Goal: Register for event/course

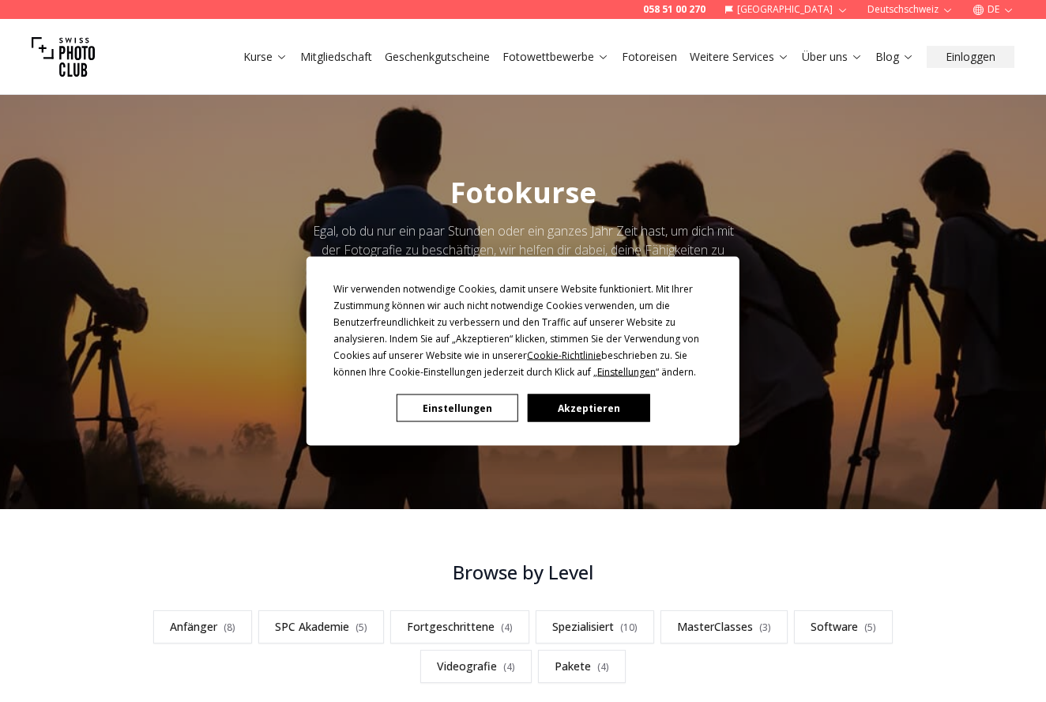
click at [478, 413] on button "Einstellungen" at bounding box center [458, 408] width 122 height 28
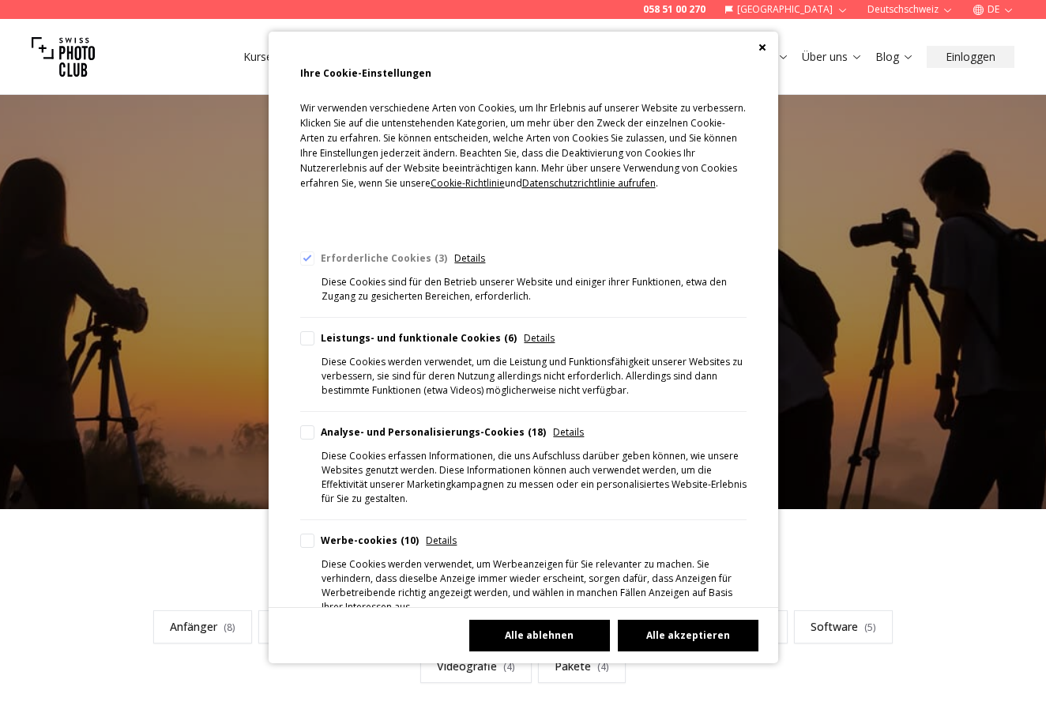
click at [680, 629] on button "Alle akzeptieren" at bounding box center [688, 636] width 141 height 32
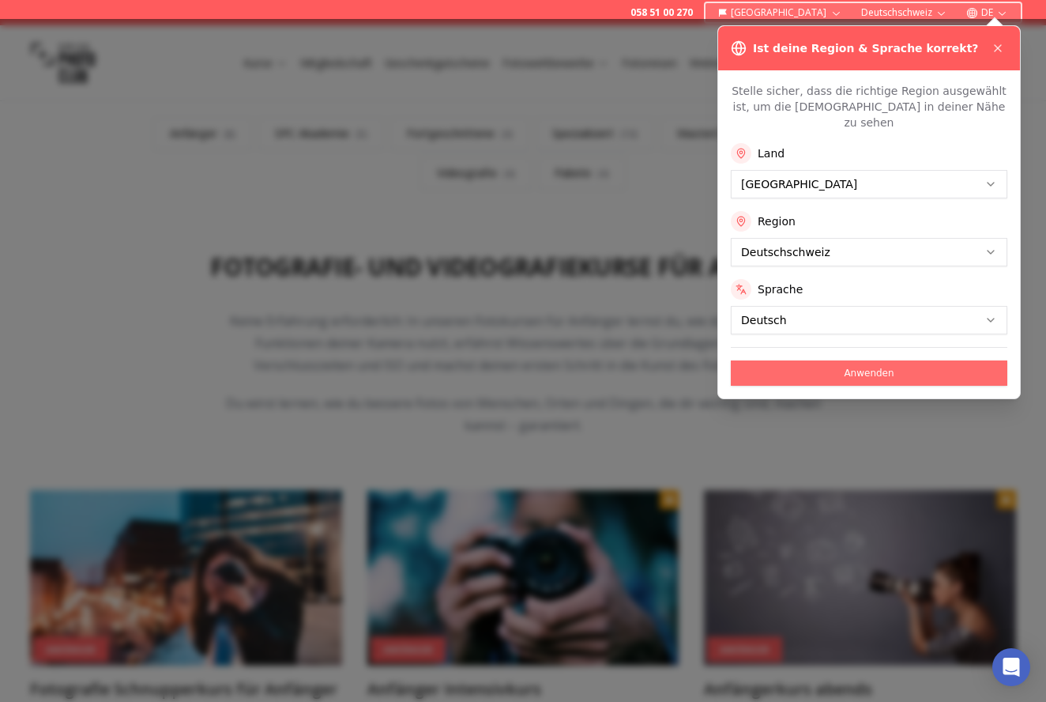
scroll to position [494, 0]
click at [867, 360] on button "Anwenden" at bounding box center [869, 372] width 277 height 25
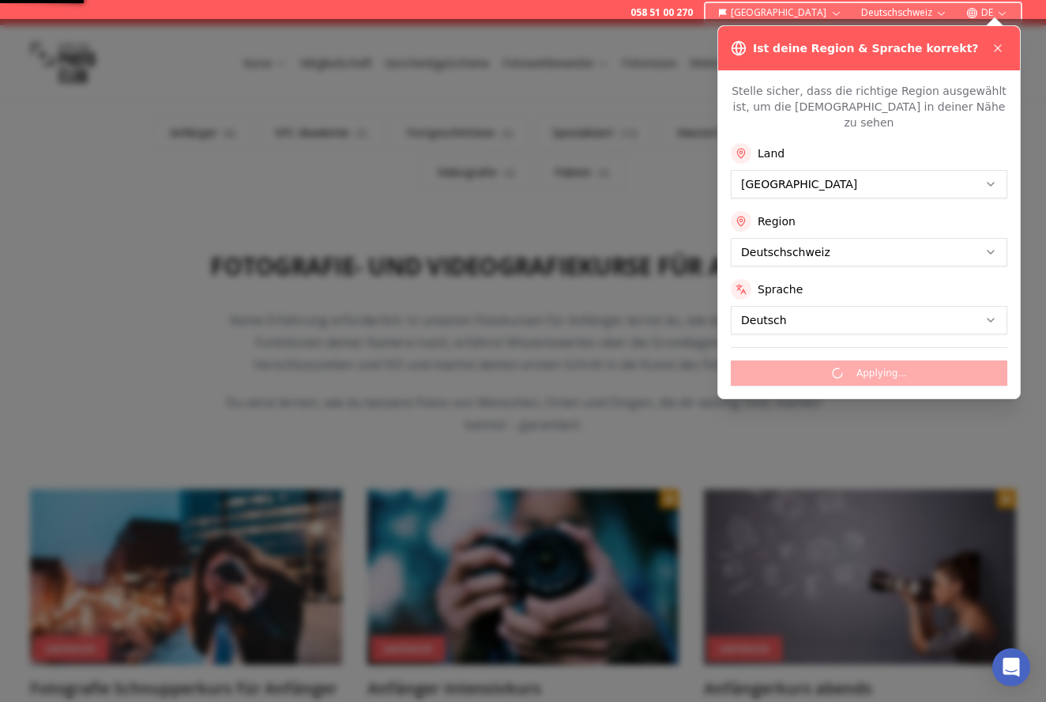
scroll to position [0, 0]
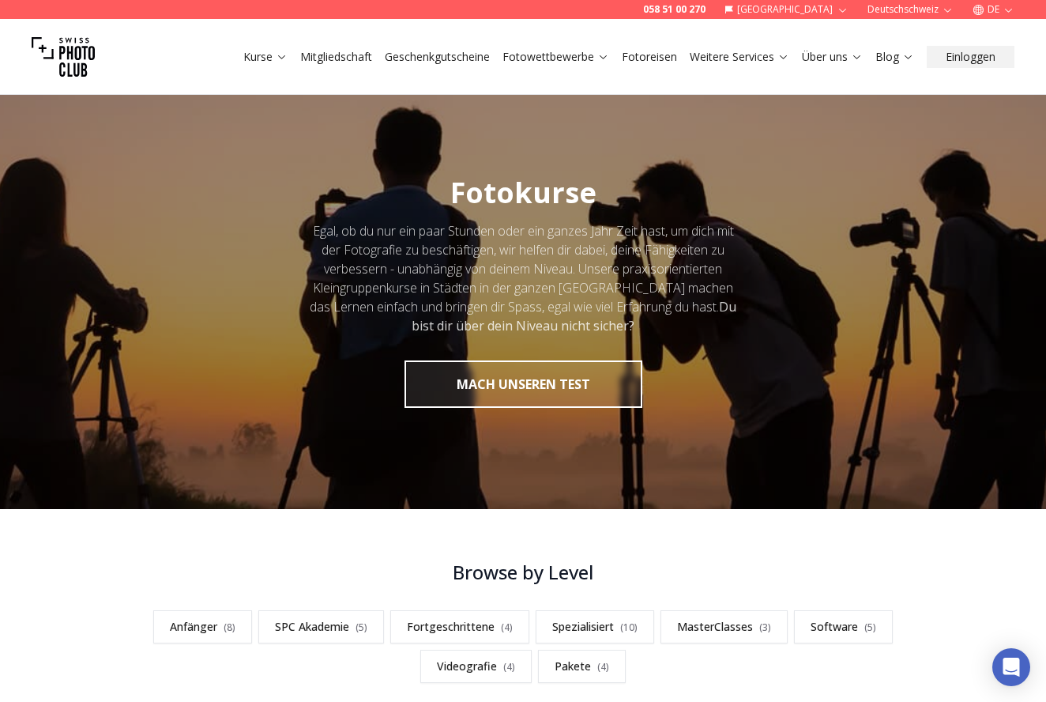
click at [257, 51] on link "Kurse" at bounding box center [265, 57] width 44 height 16
click at [203, 627] on link "Anfänger ( 8 )" at bounding box center [202, 626] width 99 height 33
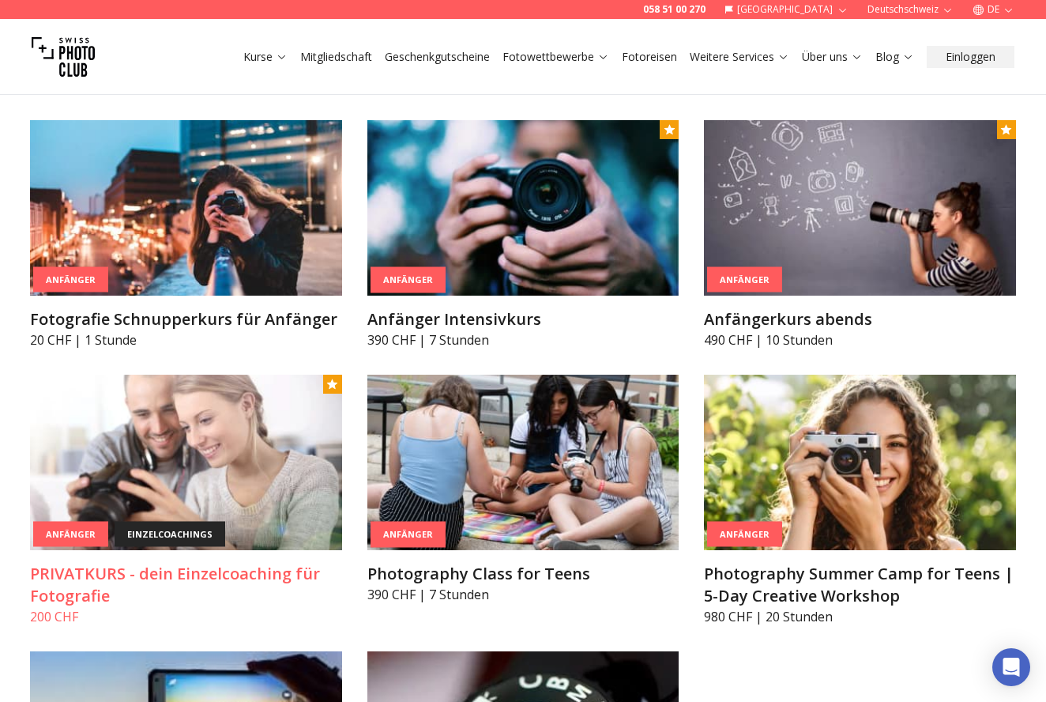
scroll to position [871, 0]
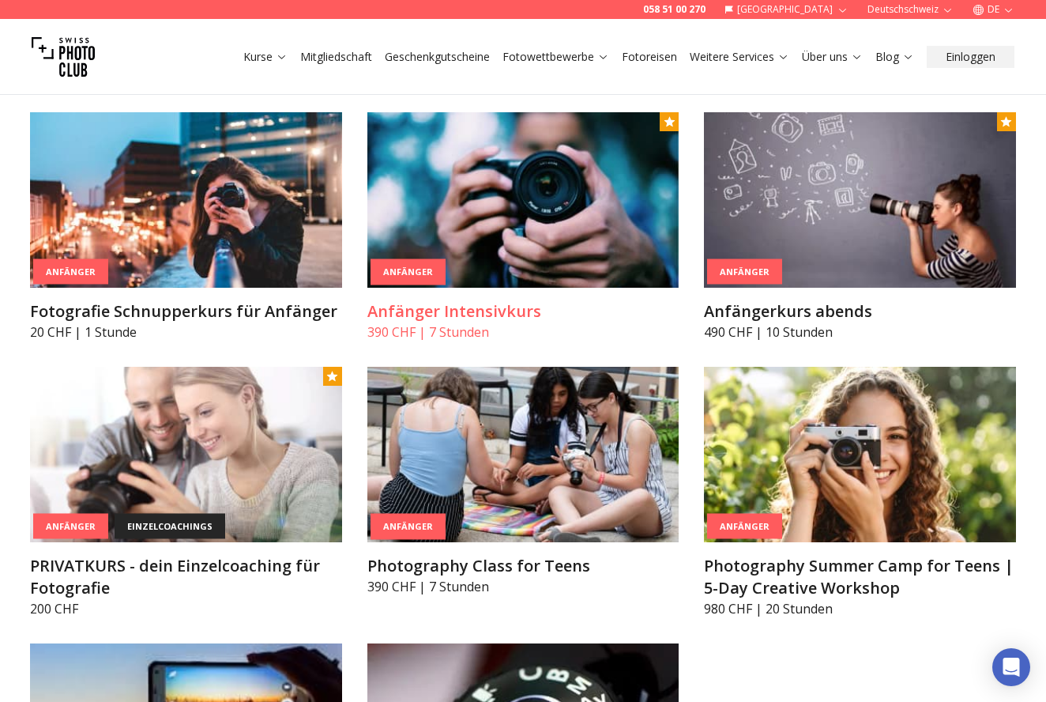
click at [426, 265] on div "Anfänger" at bounding box center [408, 272] width 75 height 26
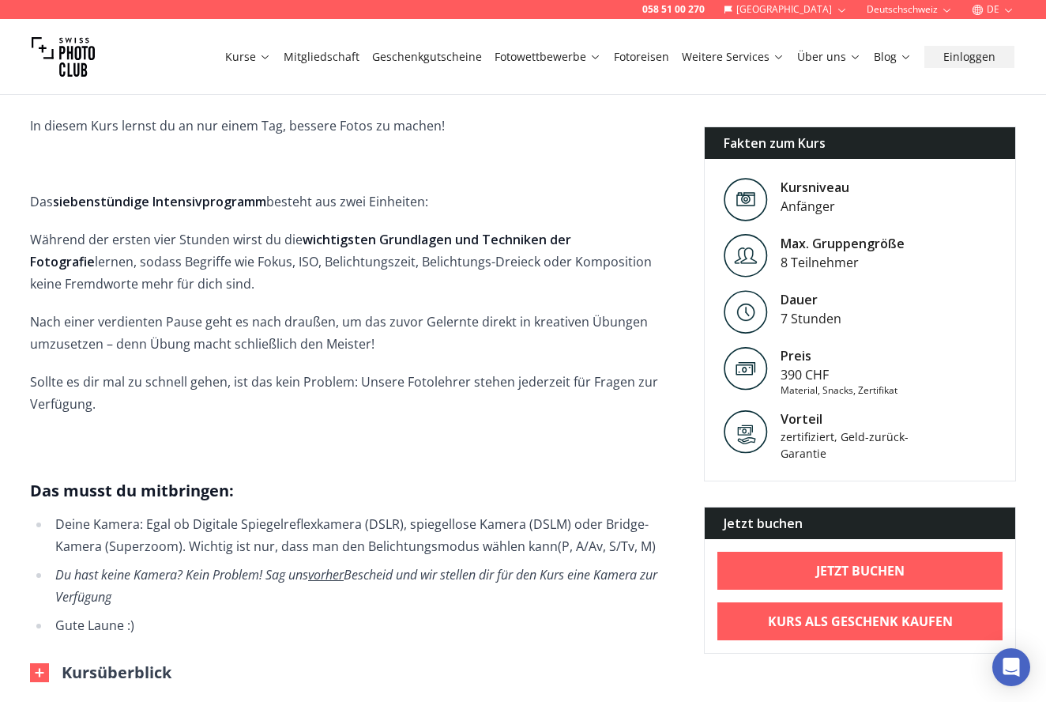
scroll to position [571, 0]
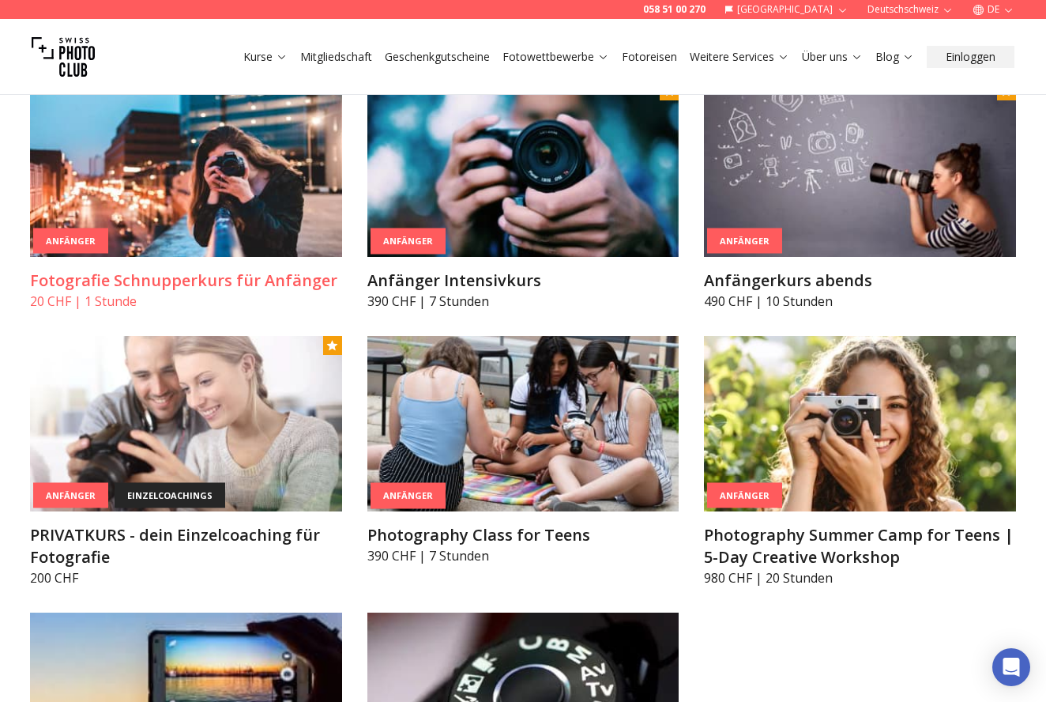
scroll to position [920, 0]
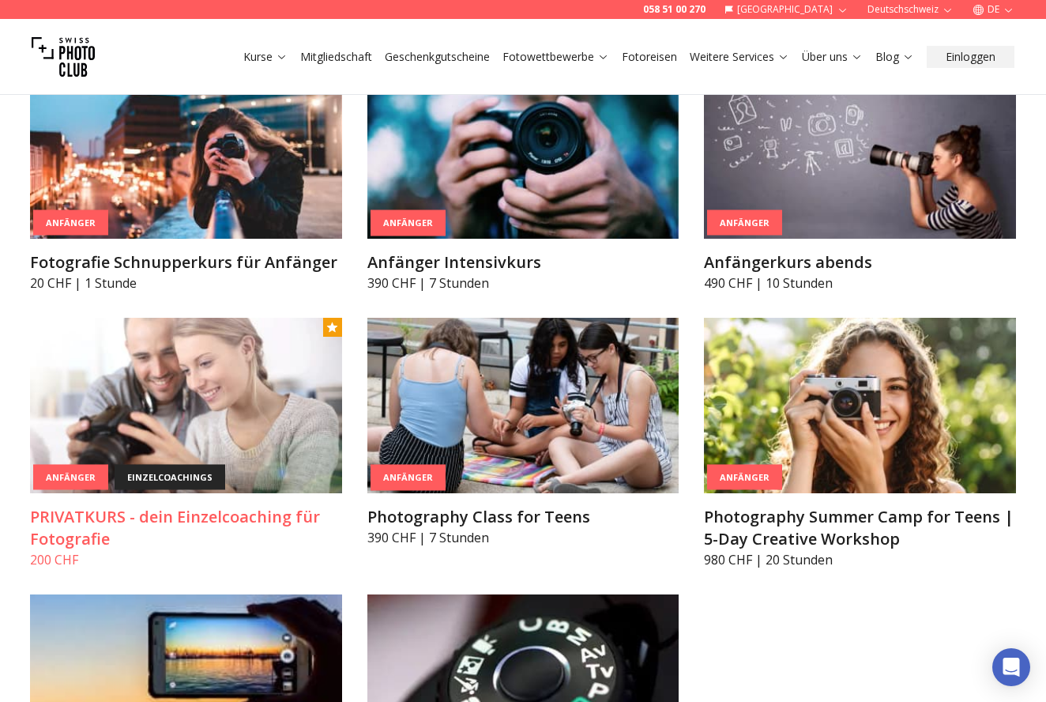
click at [149, 421] on img at bounding box center [186, 405] width 312 height 175
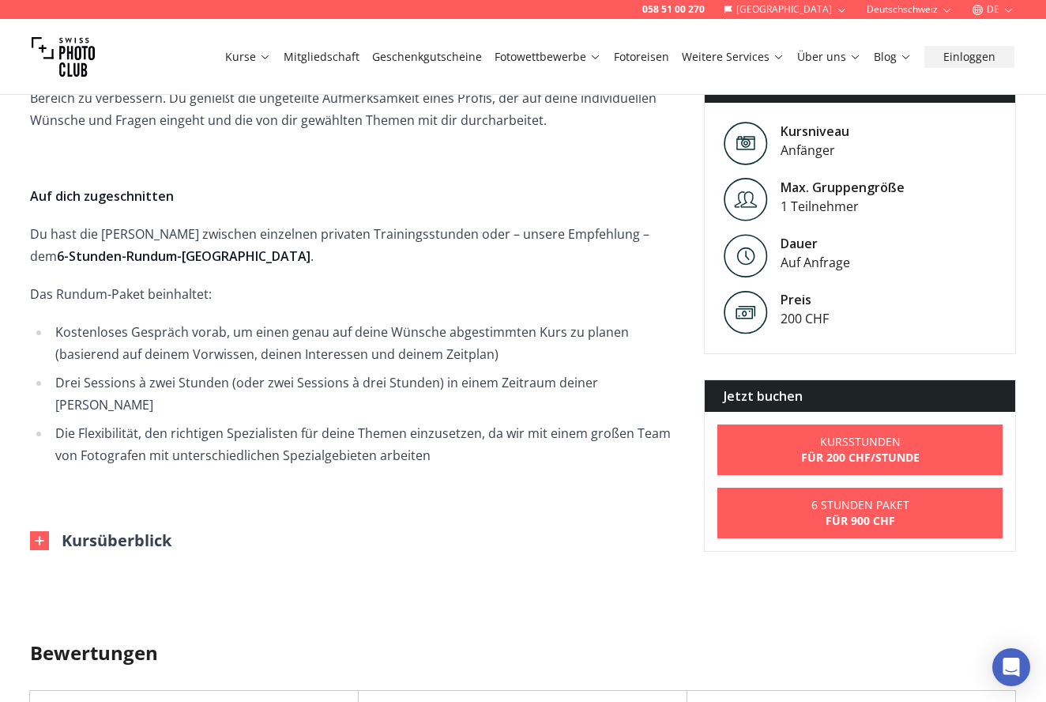
scroll to position [593, 0]
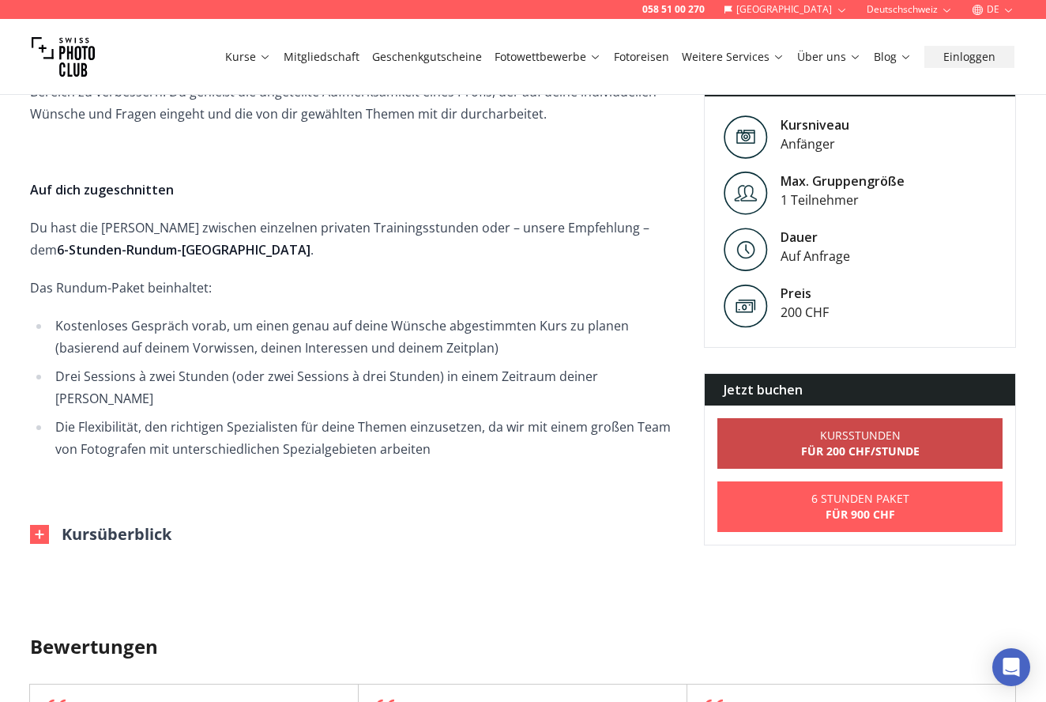
click at [888, 443] on b "für 200 CHF /Stunde" at bounding box center [860, 450] width 119 height 15
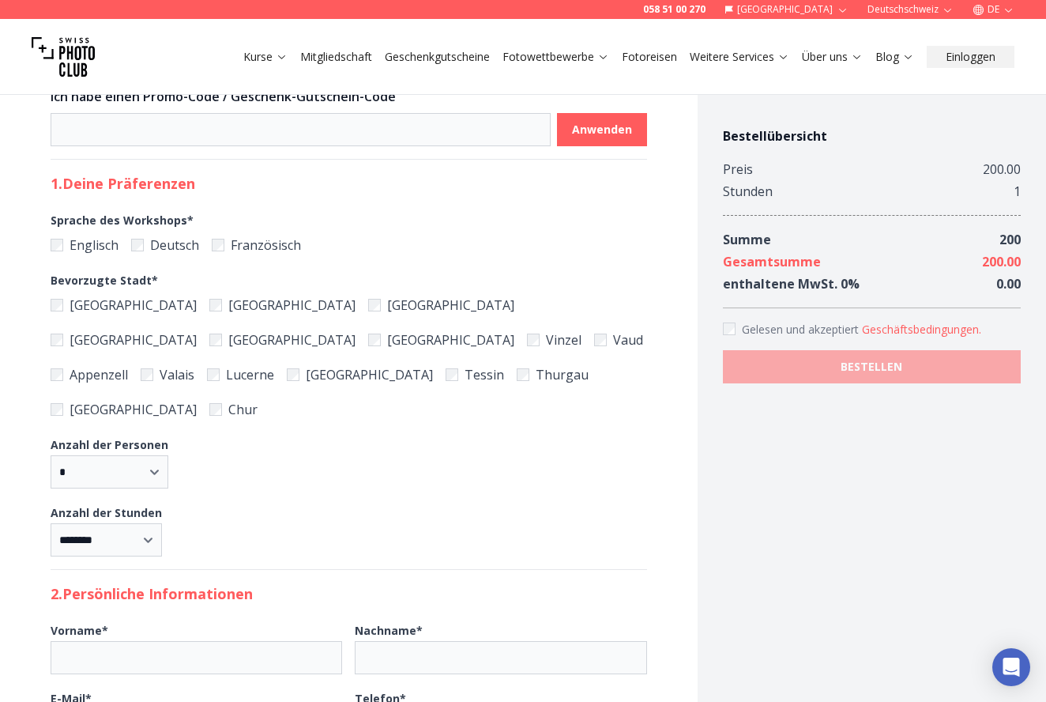
scroll to position [378, 0]
select select "*"
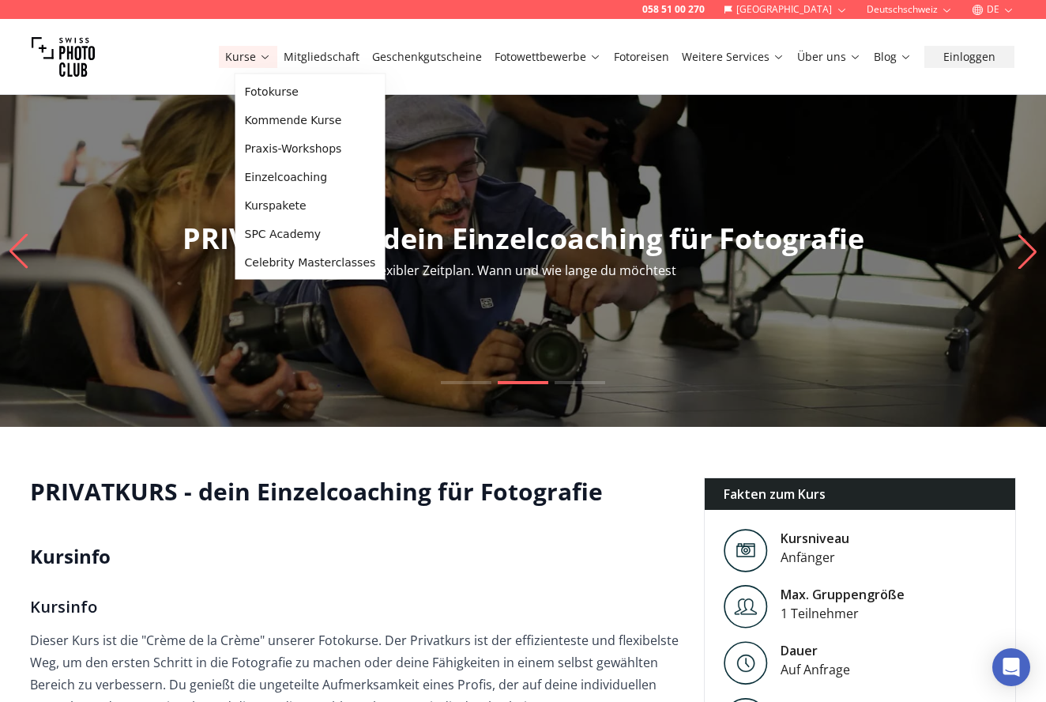
click at [266, 55] on link "Kurse" at bounding box center [248, 57] width 46 height 16
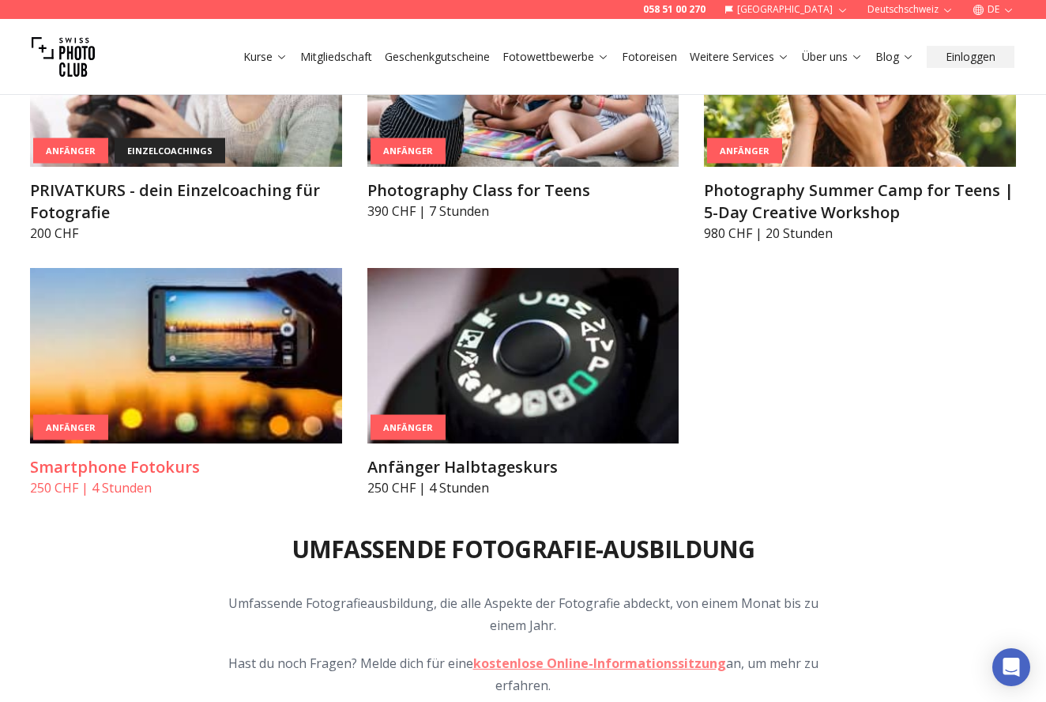
scroll to position [1310, 0]
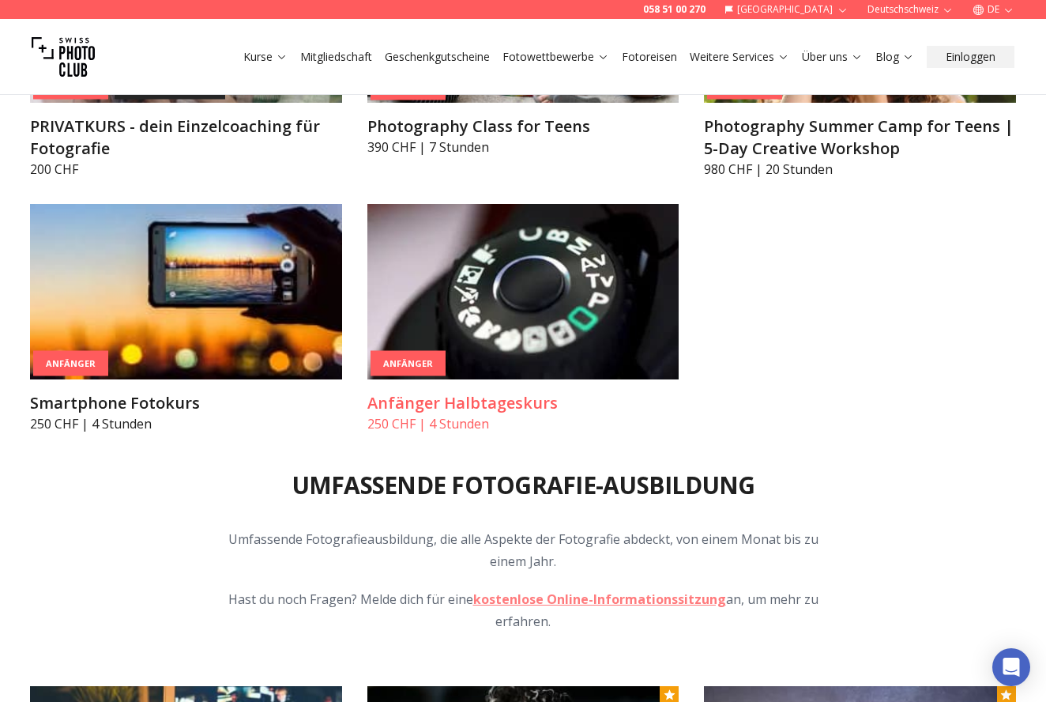
click at [427, 372] on div "Anfänger" at bounding box center [408, 363] width 75 height 26
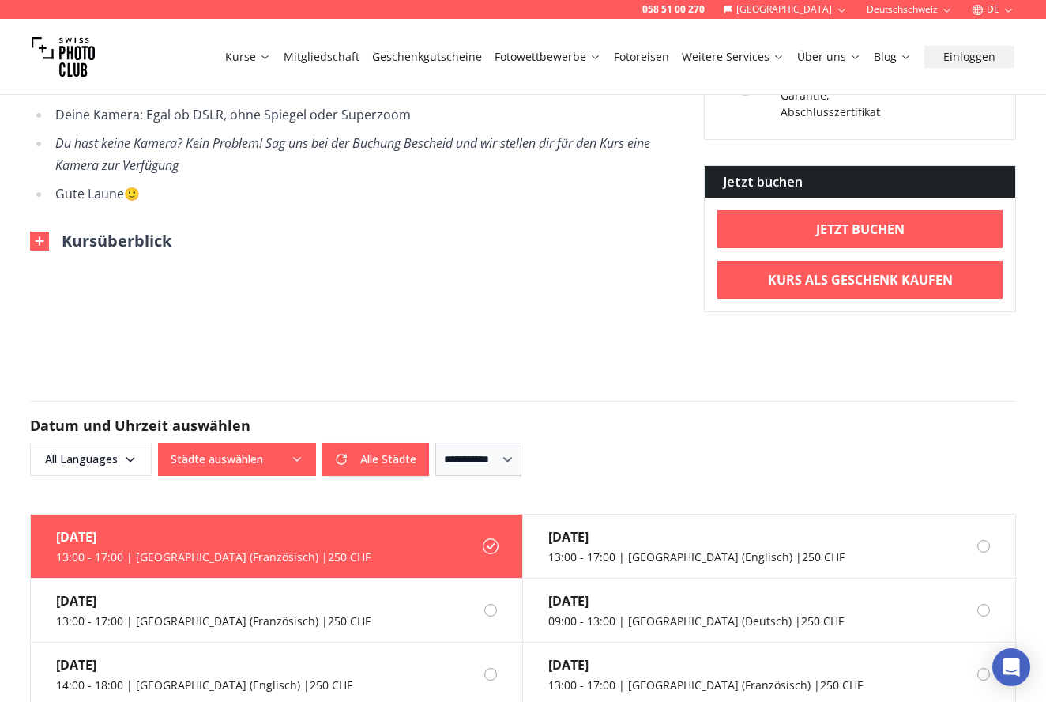
scroll to position [629, 0]
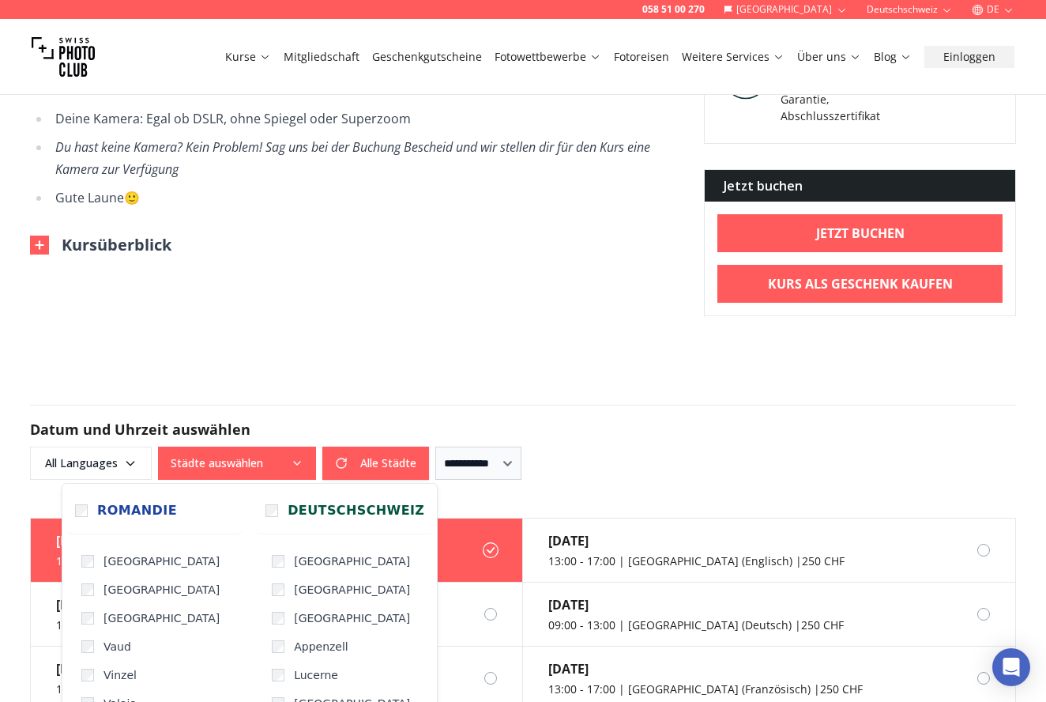
click at [296, 450] on button "Städte auswählen" at bounding box center [237, 462] width 158 height 33
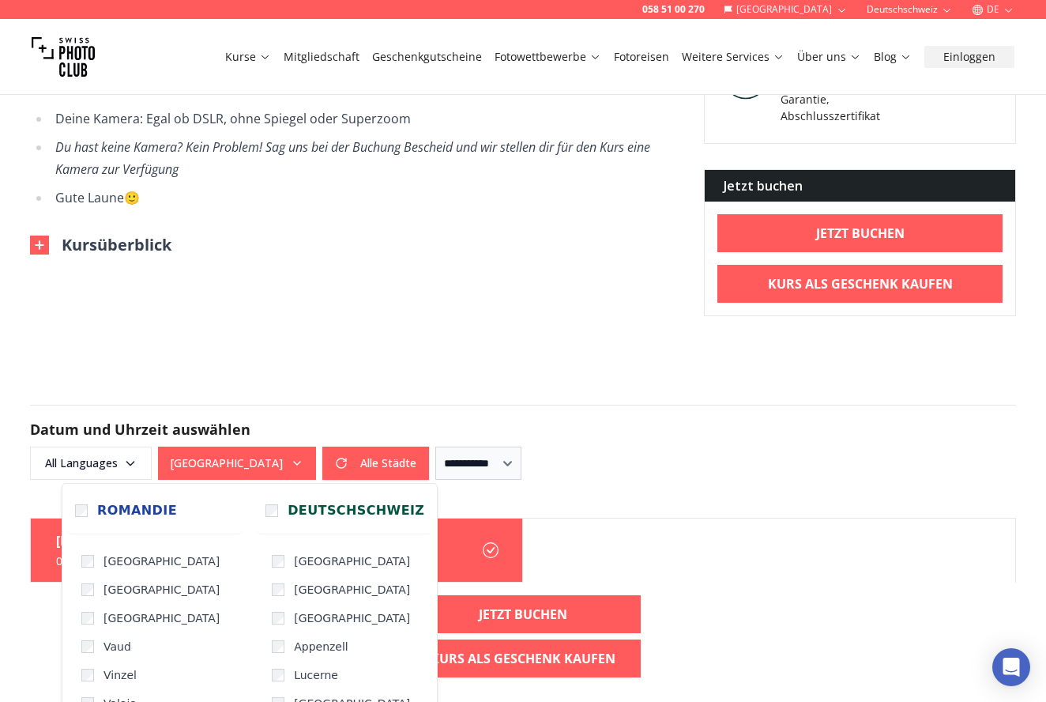
click at [608, 525] on div "[DATE] 09:00 - 13:00 | [GEOGRAPHIC_DATA] (Deutsch) | 250 CHF" at bounding box center [523, 550] width 986 height 65
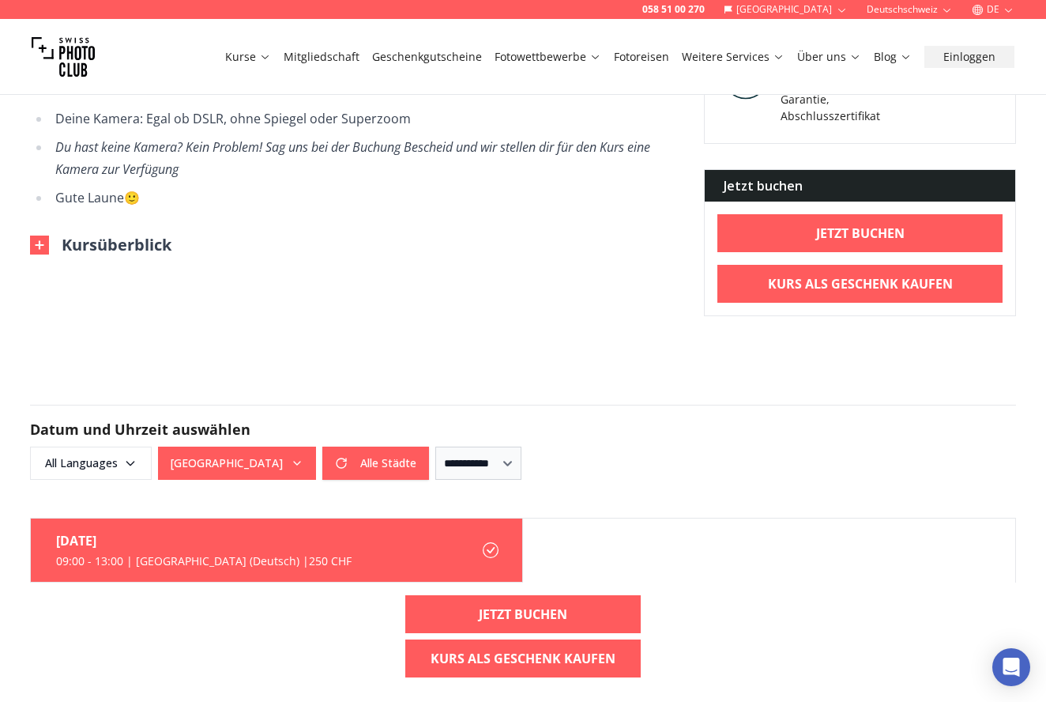
click at [623, 421] on h2 "Datum und Uhrzeit auswählen" at bounding box center [523, 429] width 986 height 22
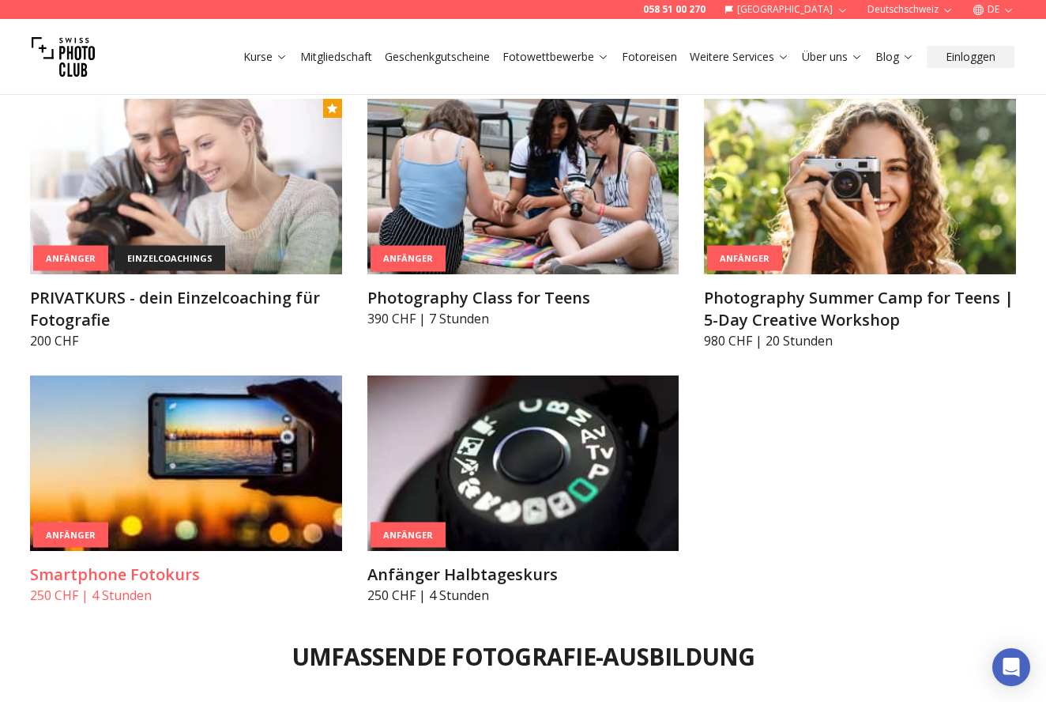
scroll to position [1231, 0]
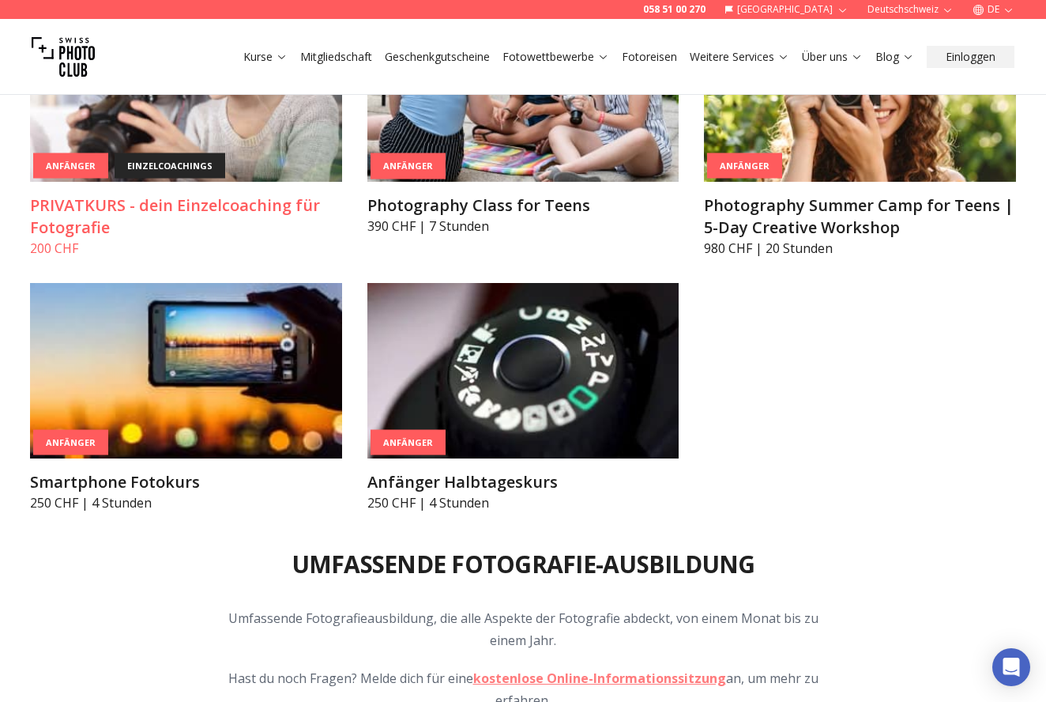
click at [156, 160] on div "einzelcoachings" at bounding box center [170, 166] width 111 height 26
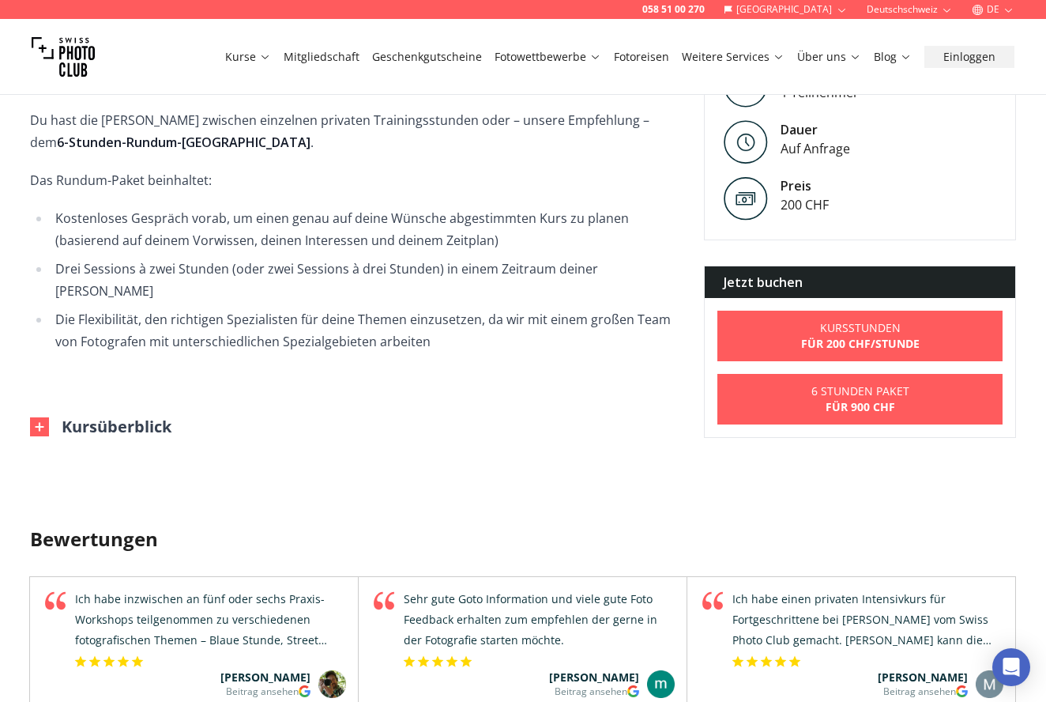
scroll to position [714, 0]
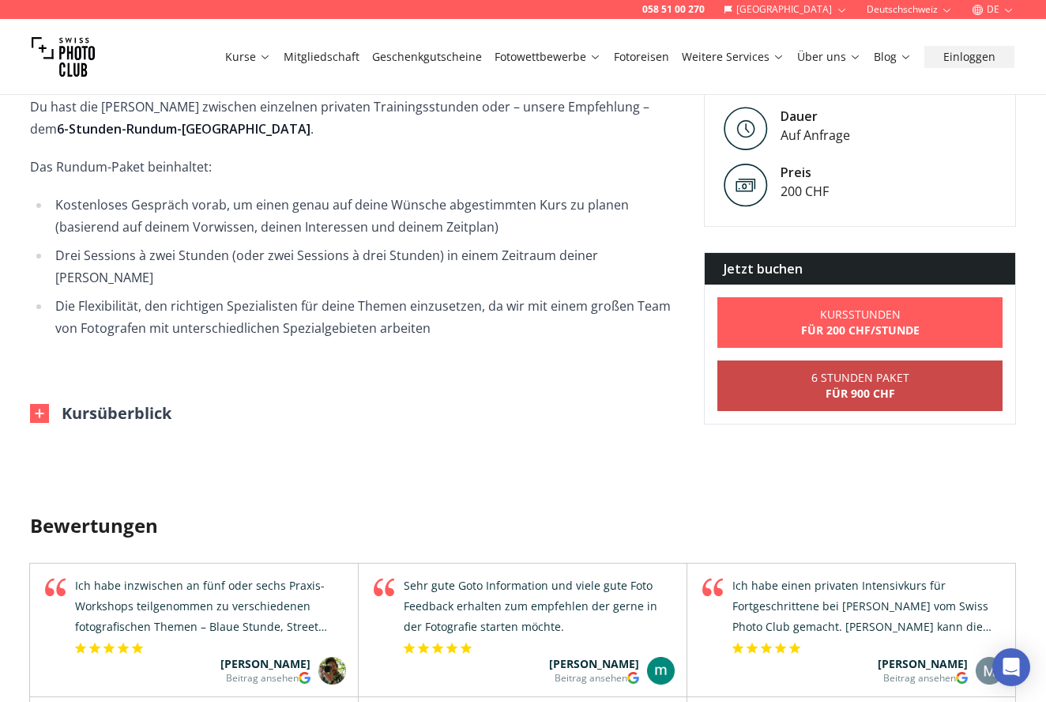
click at [883, 386] on b "für 900 CHF" at bounding box center [861, 394] width 98 height 16
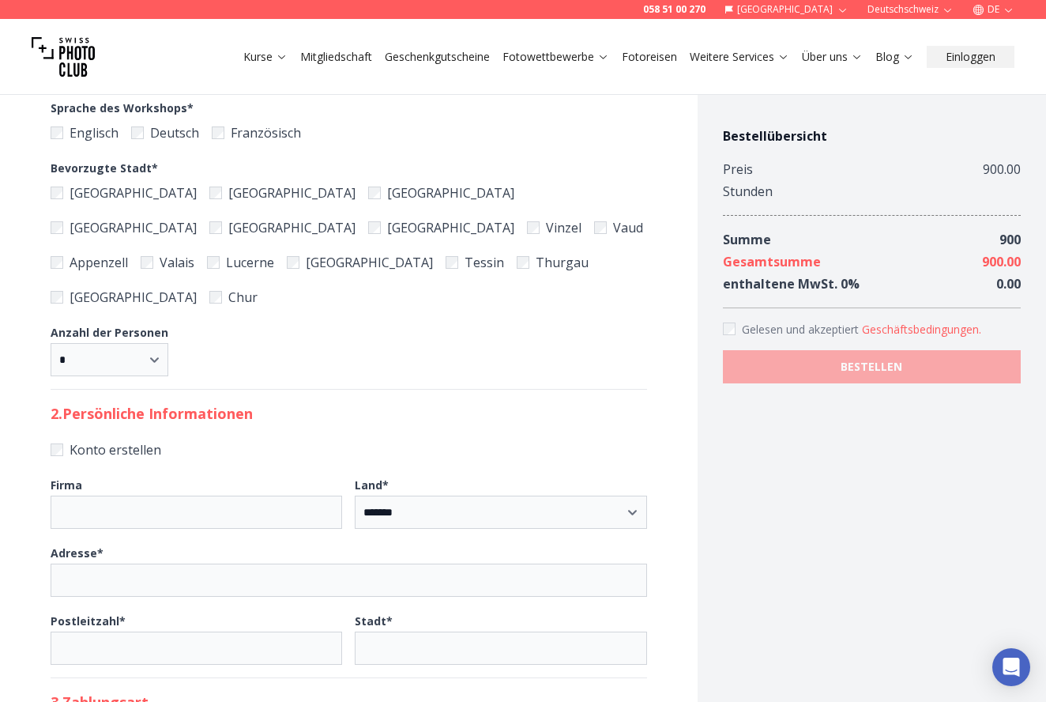
scroll to position [424, 0]
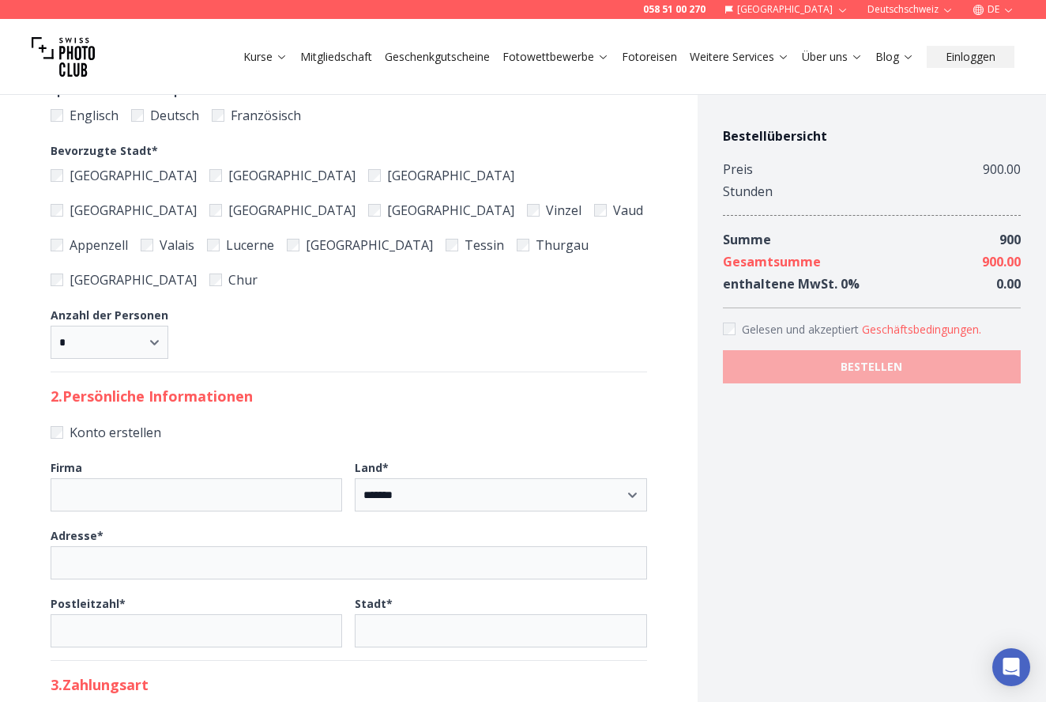
click at [526, 319] on fieldset "Anzahl der Personen * * * *" at bounding box center [349, 330] width 597 height 55
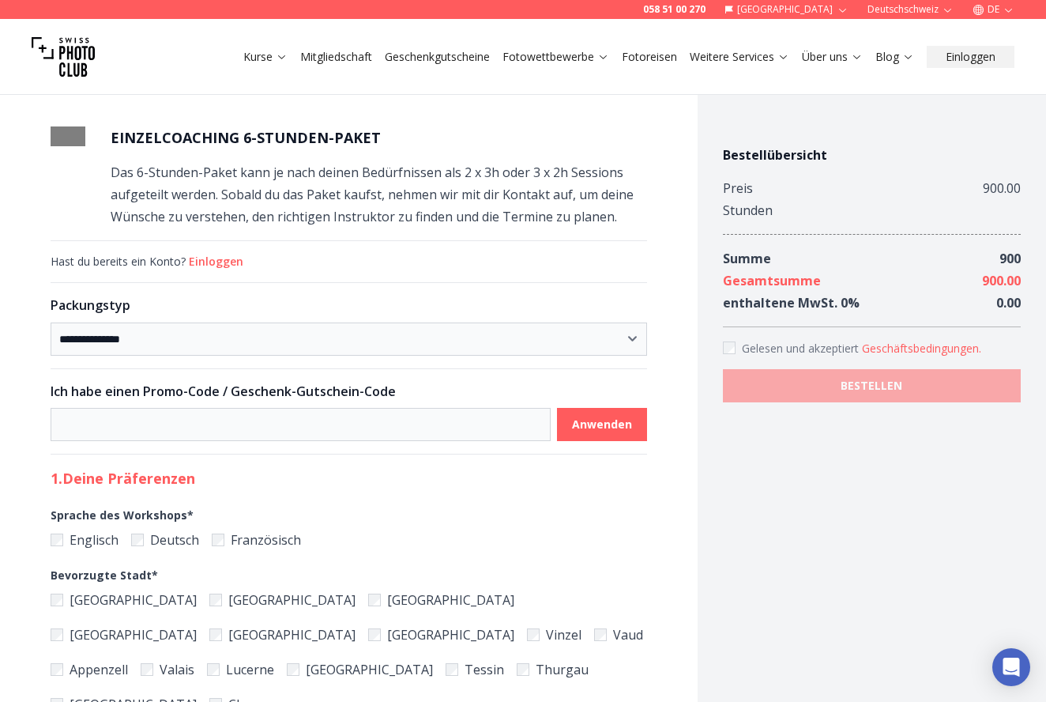
scroll to position [0, 0]
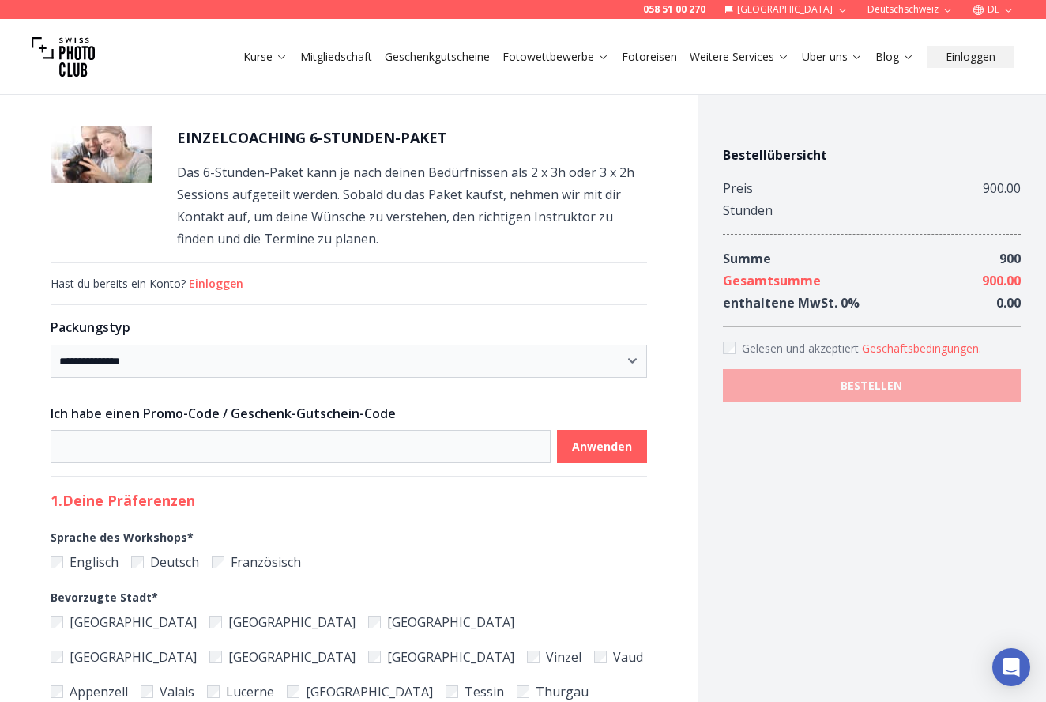
click at [333, 61] on link "Mitgliedschaft" at bounding box center [336, 57] width 72 height 16
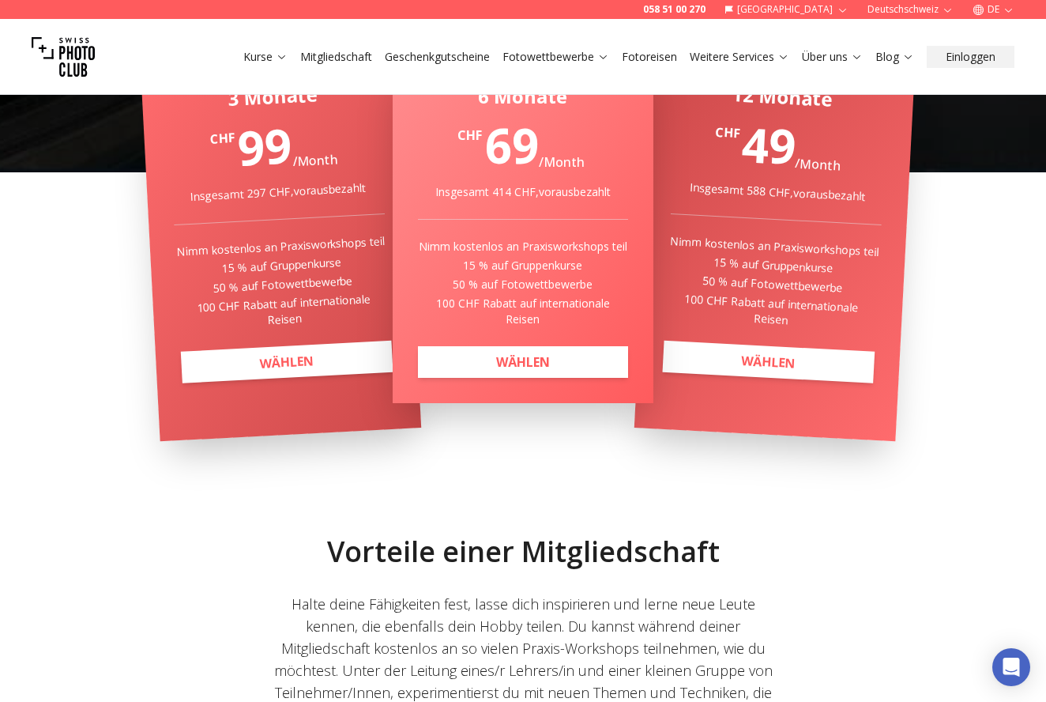
scroll to position [413, 0]
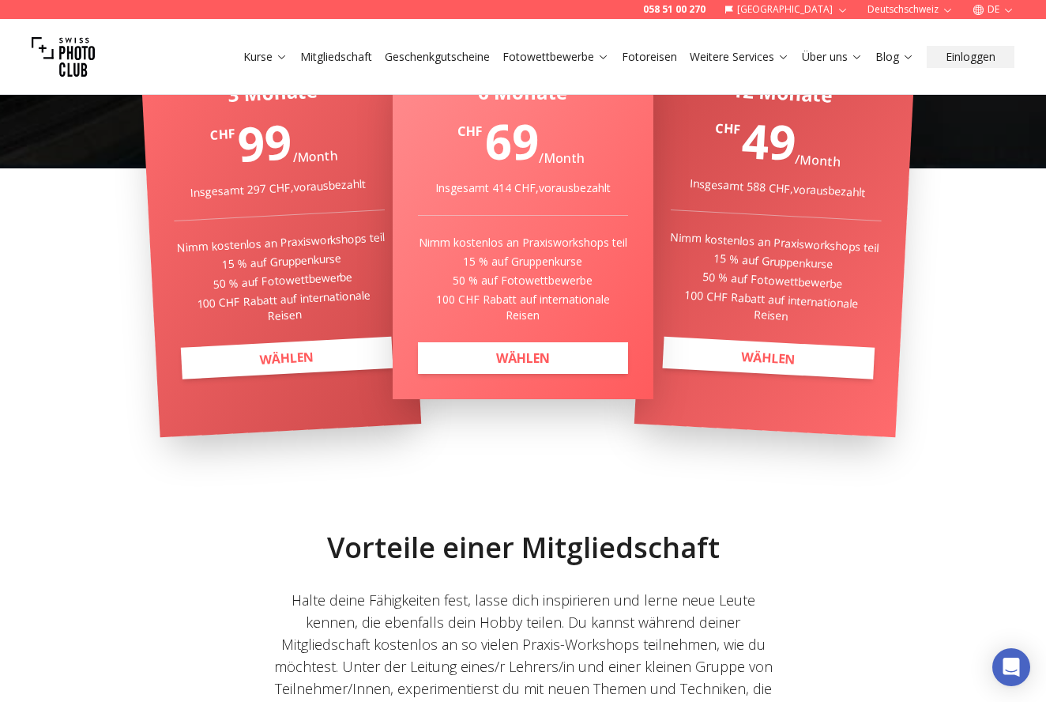
click at [316, 460] on div "Vorteile einer Mitgliedschaft Halte deine Fähigkeiten fest, lasse dich inspirie…" at bounding box center [523, 618] width 809 height 324
